Goal: Register for event/course

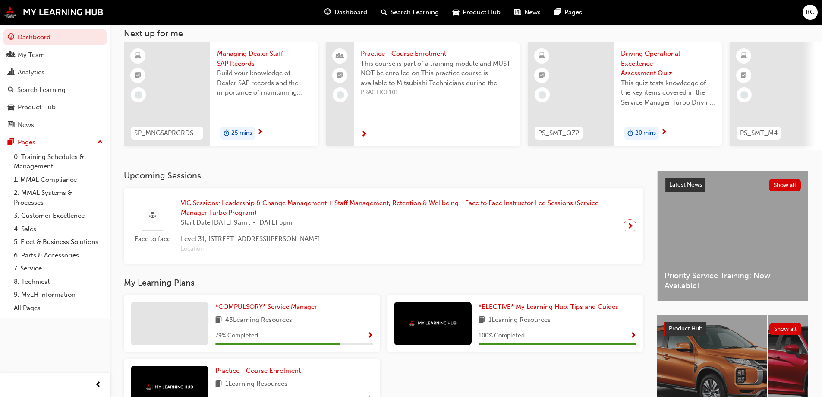
scroll to position [33, 0]
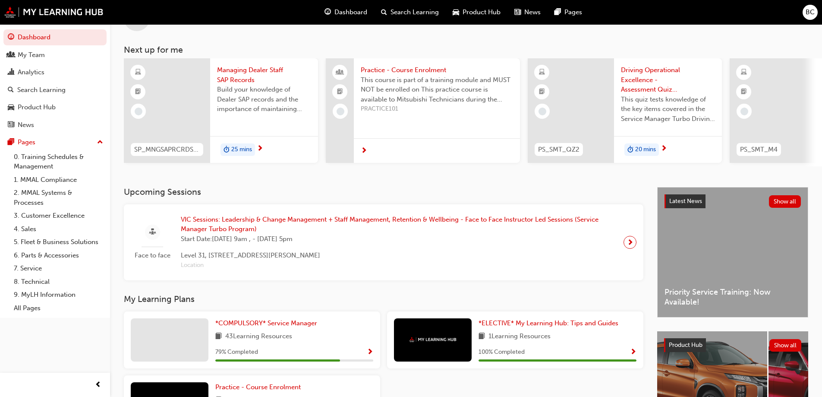
click at [464, 187] on div "BC Welcome back , [PERSON_NAME] Next up for me SP_MNGSAPRCRDS_M1 Managing Deale…" at bounding box center [466, 89] width 712 height 196
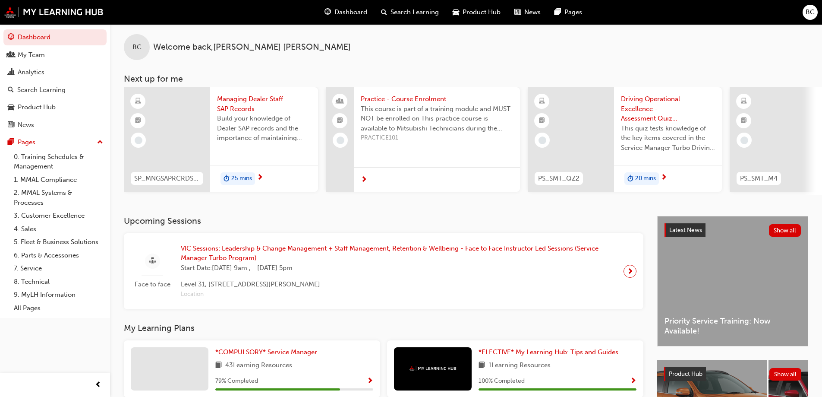
scroll to position [0, 0]
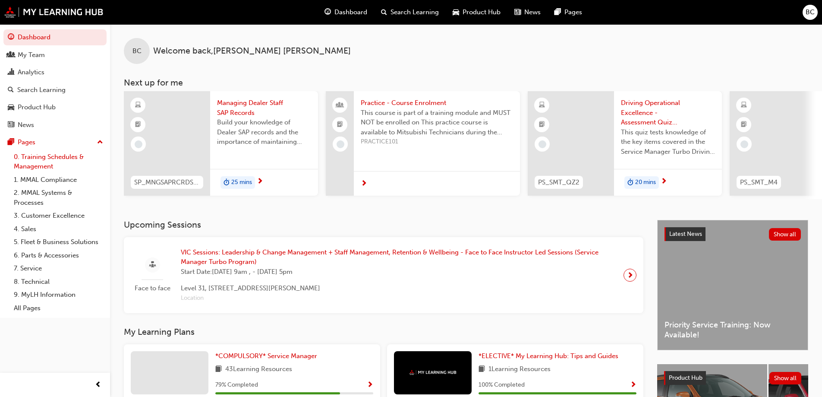
click at [38, 158] on link "0. Training Schedules & Management" at bounding box center [58, 161] width 96 height 23
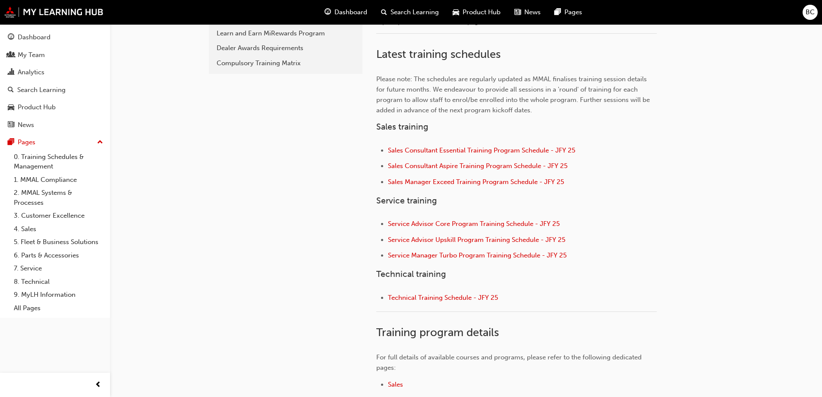
scroll to position [259, 0]
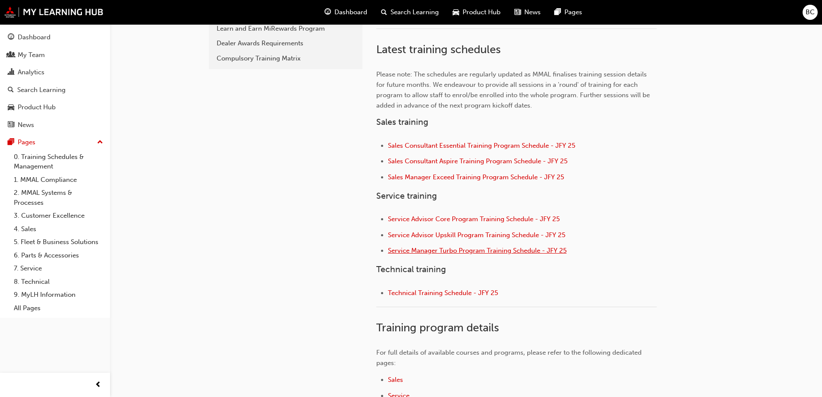
click at [466, 251] on span "Service Manager Turbo Program Training Schedule - JFY 25" at bounding box center [477, 250] width 179 height 8
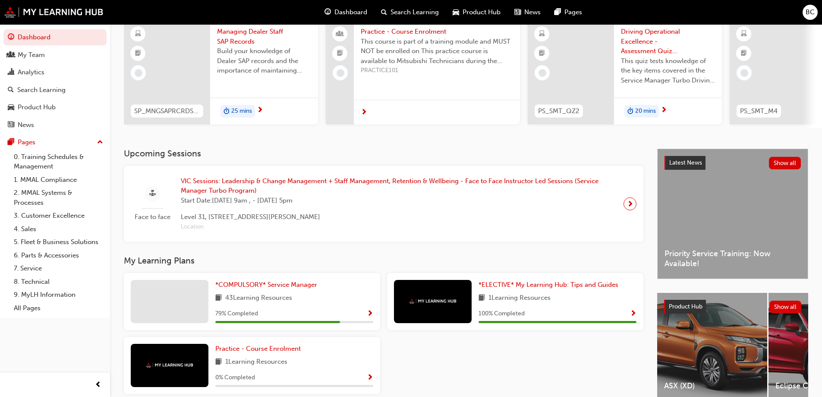
scroll to position [86, 0]
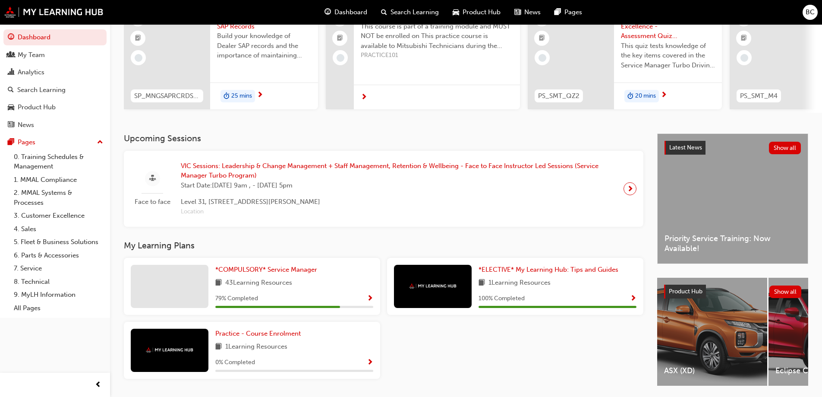
click at [253, 281] on span "43 Learning Resources" at bounding box center [258, 283] width 67 height 11
click at [249, 271] on span "*COMPULSORY* Service Manager" at bounding box center [266, 269] width 102 height 8
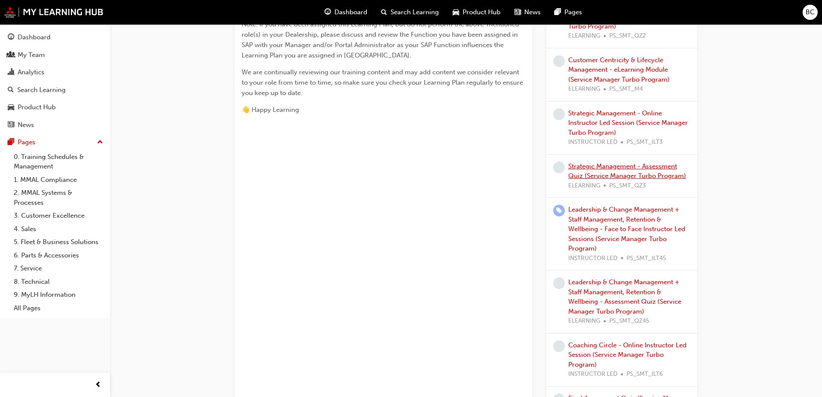
scroll to position [388, 0]
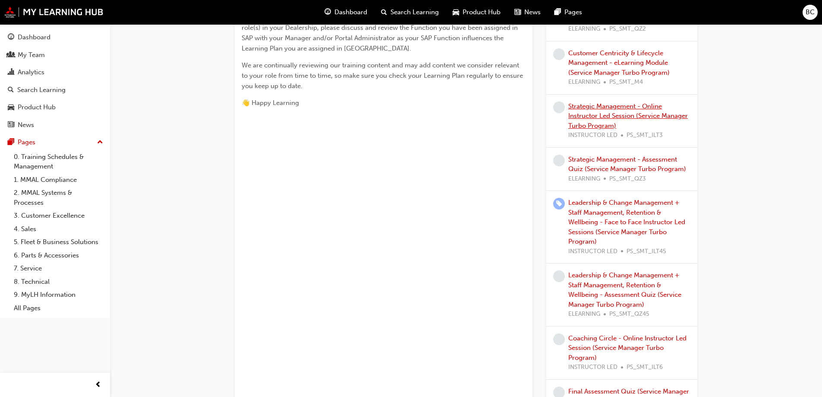
click at [613, 107] on link "Strategic Management - Online Instructor Led Session (Service Manager Turbo Pro…" at bounding box center [628, 115] width 120 height 27
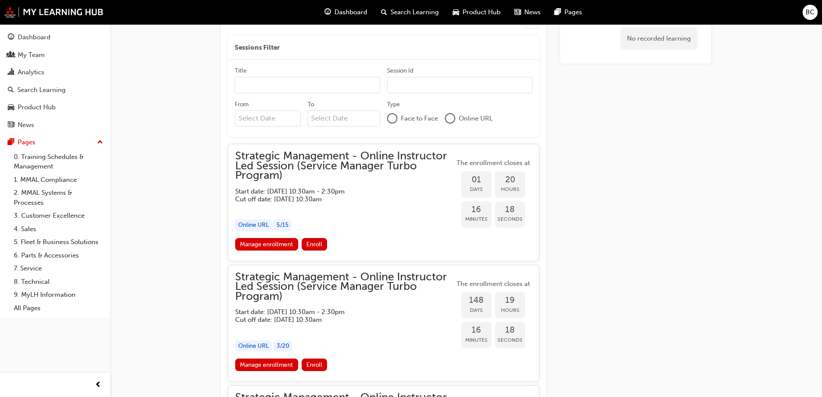
scroll to position [521, 0]
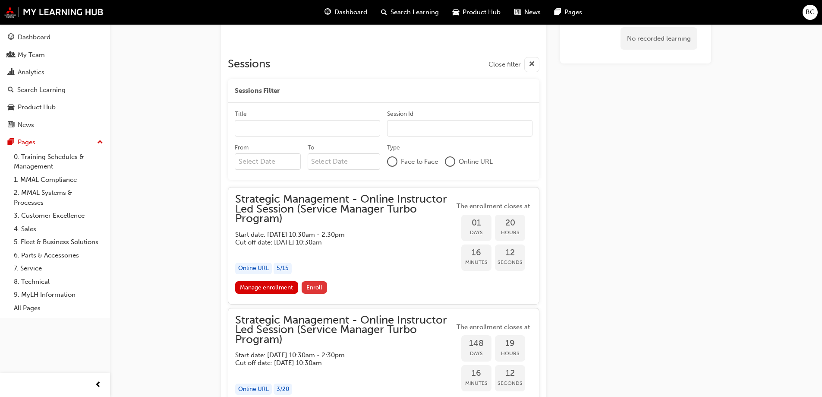
click at [307, 284] on span "Enroll" at bounding box center [314, 287] width 16 height 7
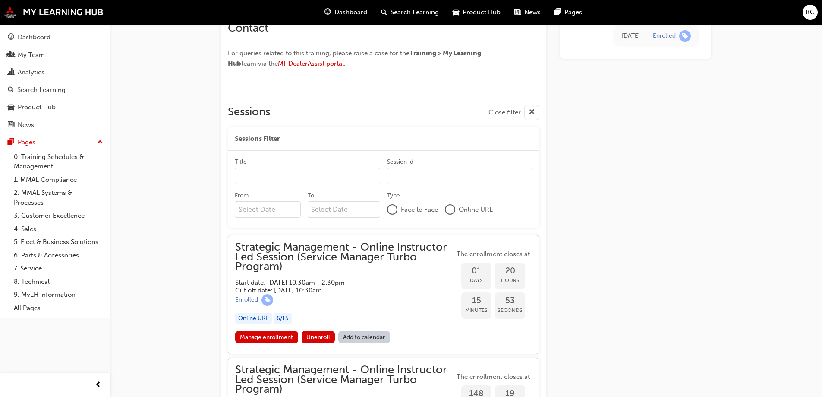
scroll to position [477, 0]
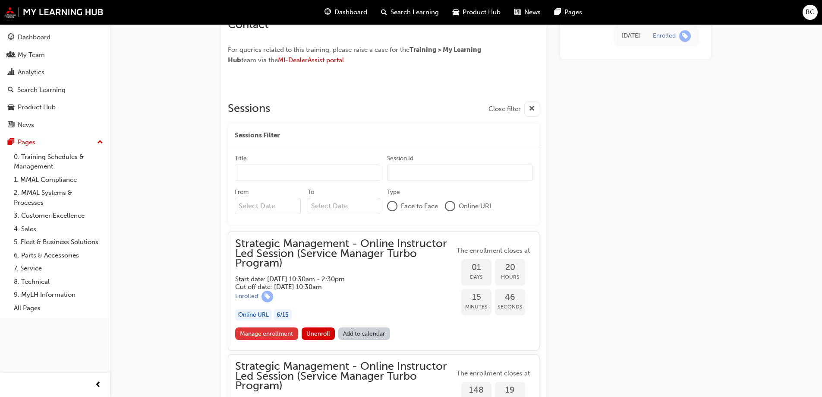
click at [280, 334] on link "Manage enrollment" at bounding box center [266, 333] width 63 height 13
